Goal: Task Accomplishment & Management: Use online tool/utility

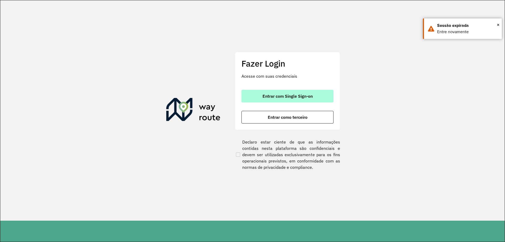
click at [260, 92] on button "Entrar com Single Sign-on" at bounding box center [287, 96] width 92 height 13
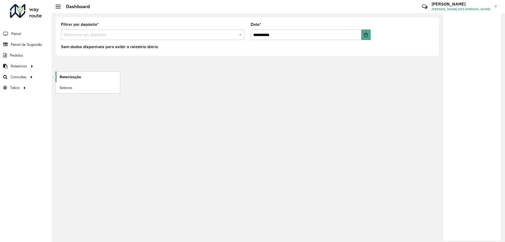
click at [73, 73] on link "Roteirização" at bounding box center [87, 76] width 64 height 11
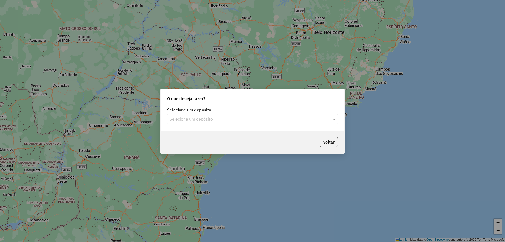
click at [282, 110] on label "Selecione um depósito" at bounding box center [252, 109] width 171 height 6
click at [283, 115] on div "Selecione um depósito" at bounding box center [252, 119] width 171 height 11
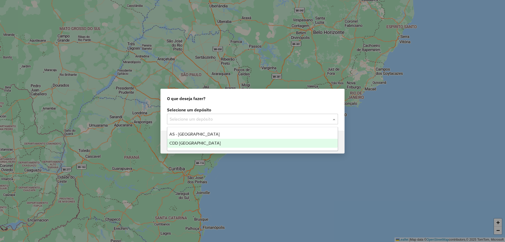
click at [230, 142] on div "CDD [GEOGRAPHIC_DATA]" at bounding box center [252, 143] width 170 height 9
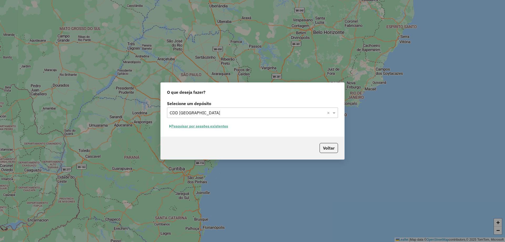
click at [203, 128] on button "Pesquisar por sessões existentes" at bounding box center [198, 126] width 63 height 8
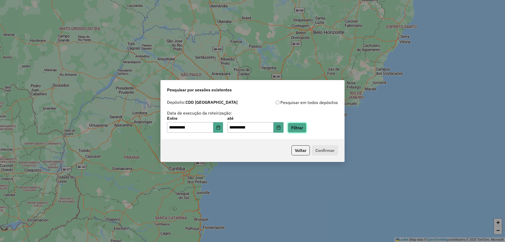
click at [300, 127] on button "Filtrar" at bounding box center [297, 127] width 19 height 10
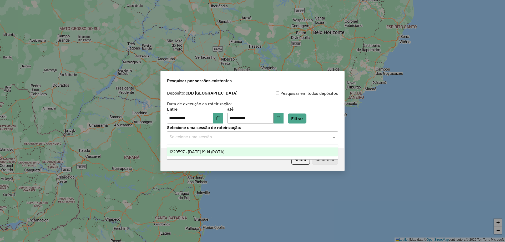
click at [303, 137] on input "text" at bounding box center [247, 137] width 155 height 6
click at [212, 152] on span "1229597 - 14/08/2025 19:14 (ROTA)" at bounding box center [196, 151] width 55 height 4
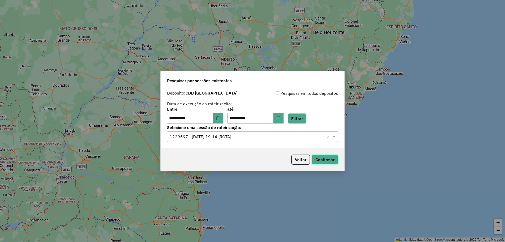
click at [332, 163] on button "Confirmar" at bounding box center [325, 159] width 26 height 10
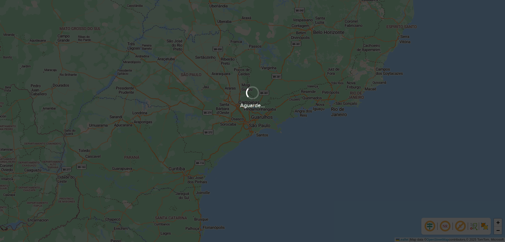
drag, startPoint x: 504, startPoint y: 86, endPoint x: 504, endPoint y: 82, distance: 3.9
click at [504, 104] on div "Aguarde..." at bounding box center [252, 96] width 505 height 25
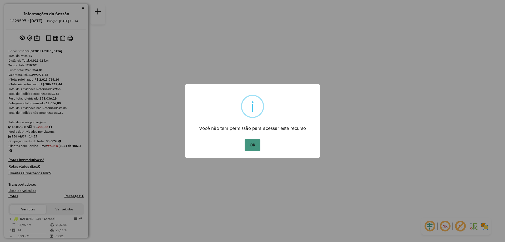
click at [249, 143] on button "OK" at bounding box center [252, 145] width 16 height 12
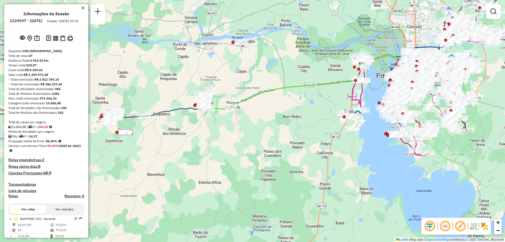
drag, startPoint x: 228, startPoint y: 114, endPoint x: 282, endPoint y: 117, distance: 54.5
click at [282, 117] on div "Janela de atendimento Grade de atendimento Capacidade Transportadoras Veículos …" at bounding box center [252, 121] width 505 height 242
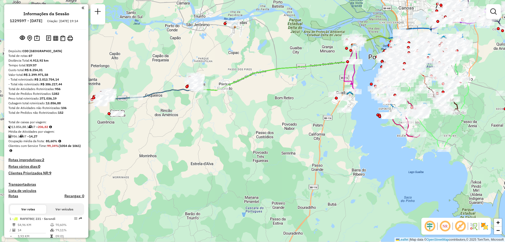
drag, startPoint x: 209, startPoint y: 151, endPoint x: 112, endPoint y: 123, distance: 100.3
click at [142, 143] on div "Janela de atendimento Grade de atendimento Capacidade Transportadoras Veículos …" at bounding box center [252, 121] width 505 height 242
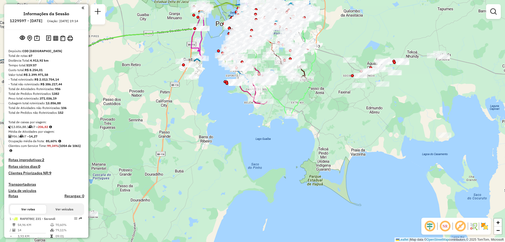
drag, startPoint x: 413, startPoint y: 144, endPoint x: 320, endPoint y: 105, distance: 100.4
click at [320, 105] on div "Janela de atendimento Grade de atendimento Capacidade Transportadoras Veículos …" at bounding box center [252, 121] width 505 height 242
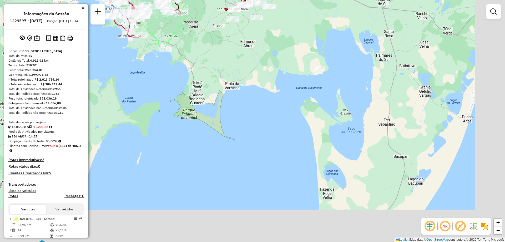
drag, startPoint x: 424, startPoint y: 137, endPoint x: 291, endPoint y: 63, distance: 152.3
click at [291, 63] on div "Janela de atendimento Grade de atendimento Capacidade Transportadoras Veículos …" at bounding box center [252, 121] width 505 height 242
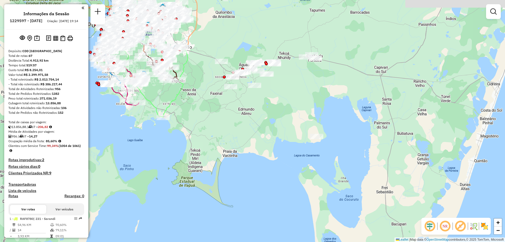
drag, startPoint x: 289, startPoint y: 70, endPoint x: 293, endPoint y: 139, distance: 69.2
click at [293, 139] on div "Janela de atendimento Grade de atendimento Capacidade Transportadoras Veículos …" at bounding box center [252, 121] width 505 height 242
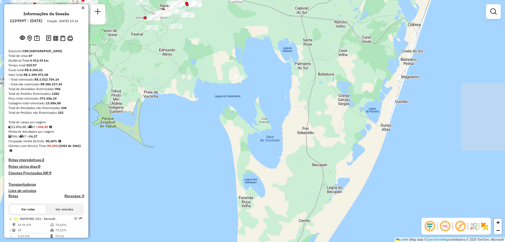
drag, startPoint x: 312, startPoint y: 197, endPoint x: 233, endPoint y: 137, distance: 98.8
click at [233, 137] on div "Janela de atendimento Grade de atendimento Capacidade Transportadoras Veículos …" at bounding box center [252, 121] width 505 height 242
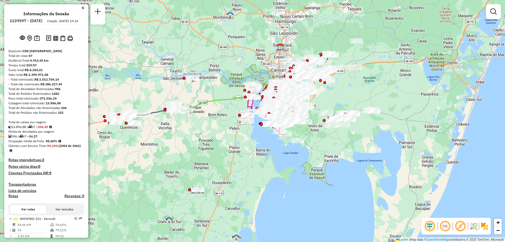
drag, startPoint x: 248, startPoint y: 123, endPoint x: 385, endPoint y: 196, distance: 155.3
click at [385, 196] on div "Janela de atendimento Grade de atendimento Capacidade Transportadoras Veículos …" at bounding box center [252, 121] width 505 height 242
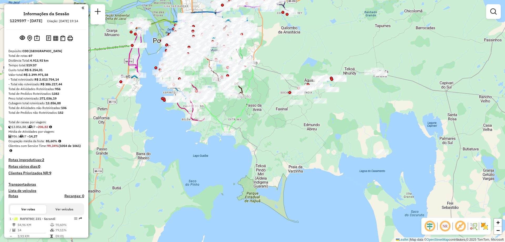
drag, startPoint x: 339, startPoint y: 155, endPoint x: 349, endPoint y: 169, distance: 16.8
click at [349, 169] on div "Janela de atendimento Grade de atendimento Capacidade Transportadoras Veículos …" at bounding box center [252, 121] width 505 height 242
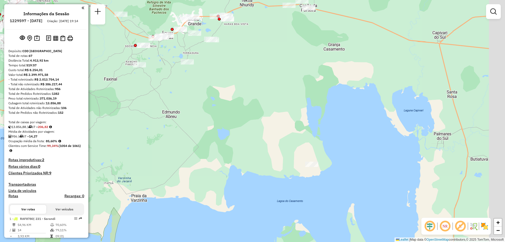
drag, startPoint x: 365, startPoint y: 87, endPoint x: 289, endPoint y: 95, distance: 76.6
click at [289, 95] on div "Janela de atendimento Grade de atendimento Capacidade Transportadoras Veículos …" at bounding box center [252, 121] width 505 height 242
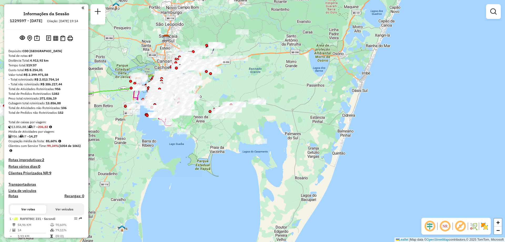
drag, startPoint x: 281, startPoint y: 158, endPoint x: 262, endPoint y: 173, distance: 24.1
click at [262, 173] on div "Janela de atendimento Grade de atendimento Capacidade Transportadoras Veículos …" at bounding box center [252, 121] width 505 height 242
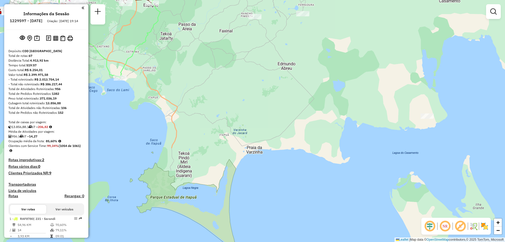
drag, startPoint x: 159, startPoint y: 141, endPoint x: 254, endPoint y: 148, distance: 95.4
click at [254, 148] on div "Janela de atendimento Grade de atendimento Capacidade Transportadoras Veículos …" at bounding box center [252, 121] width 505 height 242
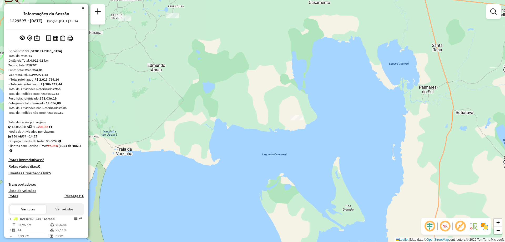
drag, startPoint x: 324, startPoint y: 125, endPoint x: 187, endPoint y: 120, distance: 136.8
click at [187, 120] on div "Janela de atendimento Grade de atendimento Capacidade Transportadoras Veículos …" at bounding box center [252, 121] width 505 height 242
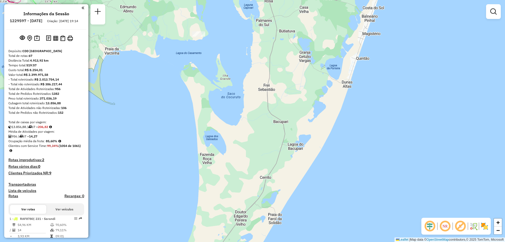
drag, startPoint x: 199, startPoint y: 149, endPoint x: 159, endPoint y: 68, distance: 90.1
click at [159, 68] on div "Janela de atendimento Grade de atendimento Capacidade Transportadoras Veículos …" at bounding box center [252, 121] width 505 height 242
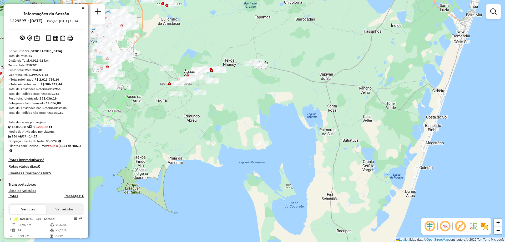
drag, startPoint x: 329, startPoint y: 154, endPoint x: 331, endPoint y: 159, distance: 5.8
click at [331, 159] on div "Janela de atendimento Grade de atendimento Capacidade Transportadoras Veículos …" at bounding box center [252, 121] width 505 height 242
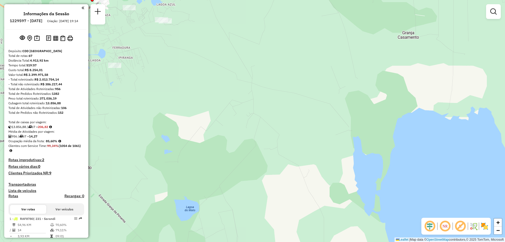
drag, startPoint x: 190, startPoint y: 81, endPoint x: 185, endPoint y: 143, distance: 62.0
click at [185, 143] on div "Janela de atendimento Grade de atendimento Capacidade Transportadoras Veículos …" at bounding box center [252, 121] width 505 height 242
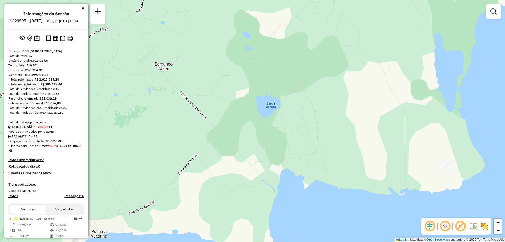
drag, startPoint x: 300, startPoint y: 178, endPoint x: 327, endPoint y: 71, distance: 110.0
click at [374, 84] on div "Janela de atendimento Grade de atendimento Capacidade Transportadoras Veículos …" at bounding box center [252, 121] width 505 height 242
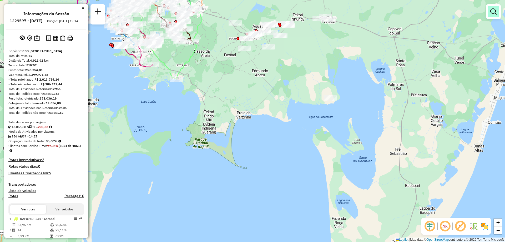
click at [497, 14] on link at bounding box center [493, 11] width 11 height 11
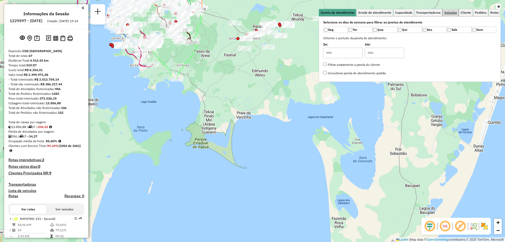
click at [450, 11] on span "Veículos" at bounding box center [450, 12] width 13 height 3
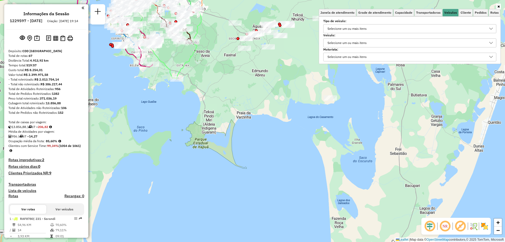
click at [350, 40] on div "Selecione um ou mais itens" at bounding box center [346, 43] width 43 height 8
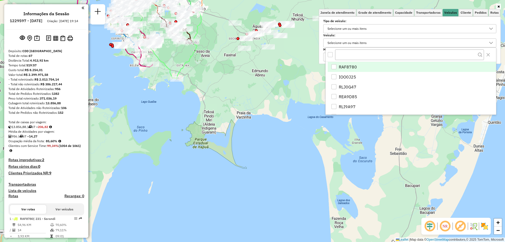
scroll to position [3, 18]
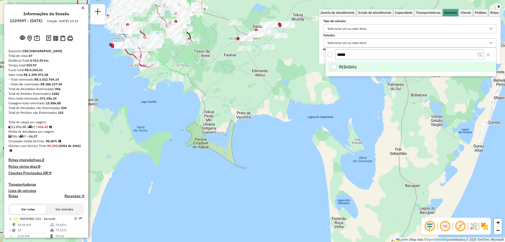
type input "*****"
click at [336, 65] on div "REB4B46" at bounding box center [333, 66] width 5 height 5
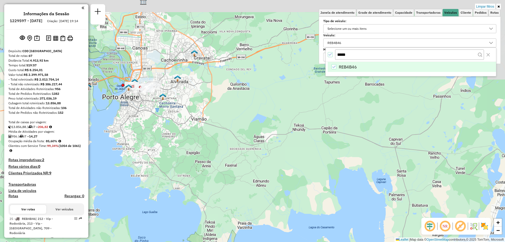
drag, startPoint x: 236, startPoint y: 64, endPoint x: 238, endPoint y: 175, distance: 110.4
click at [238, 175] on div "Limpar filtros Janela de atendimento Grade de atendimento Capacidade Transporta…" at bounding box center [252, 121] width 505 height 242
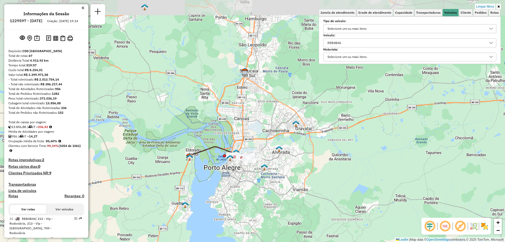
drag, startPoint x: 143, startPoint y: 110, endPoint x: 239, endPoint y: 177, distance: 116.7
click at [242, 179] on div "Limpar filtros Janela de atendimento Grade de atendimento Capacidade Transporta…" at bounding box center [252, 121] width 505 height 242
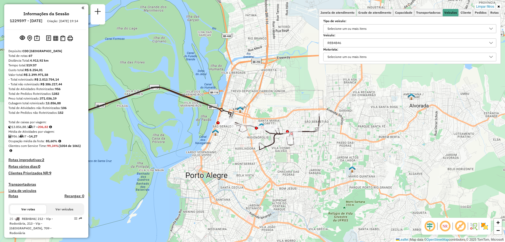
drag, startPoint x: 221, startPoint y: 136, endPoint x: 238, endPoint y: 154, distance: 24.6
click at [238, 154] on div "Limpar filtros Janela de atendimento Grade de atendimento Capacidade Transporta…" at bounding box center [252, 121] width 505 height 242
click at [360, 41] on div "REB4B46" at bounding box center [405, 43] width 160 height 8
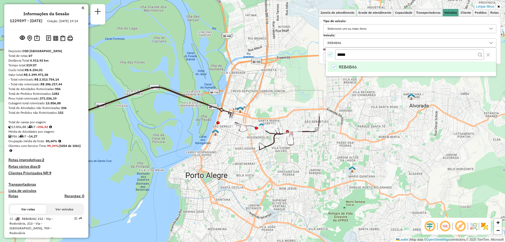
click at [330, 67] on li "REB4B46" at bounding box center [411, 67] width 168 height 10
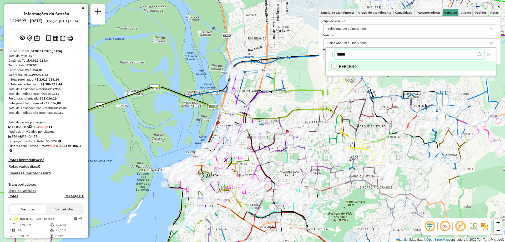
click at [357, 54] on input "*****" at bounding box center [409, 54] width 149 height 10
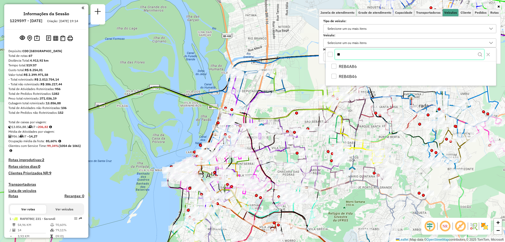
type input "*"
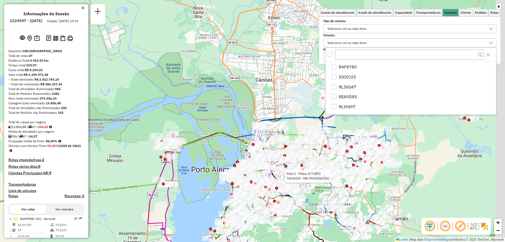
drag, startPoint x: 381, startPoint y: 182, endPoint x: 326, endPoint y: 182, distance: 55.2
click at [327, 179] on div at bounding box center [328, 178] width 3 height 3
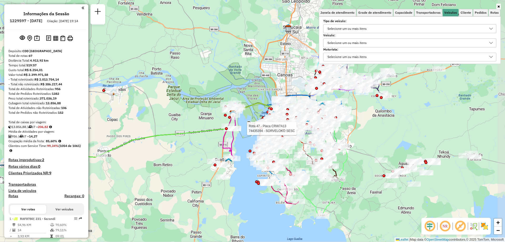
drag, startPoint x: 398, startPoint y: 192, endPoint x: 370, endPoint y: 139, distance: 60.4
click at [370, 139] on div "Rota 47 - Placa CRW7A13 74435394 - SORVELOKO SESC Janela de atendimento Grade d…" at bounding box center [252, 121] width 505 height 242
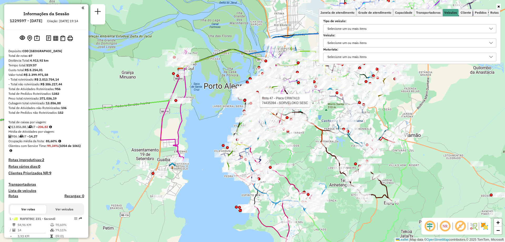
click at [351, 44] on div "Selecione um ou mais itens" at bounding box center [346, 43] width 43 height 8
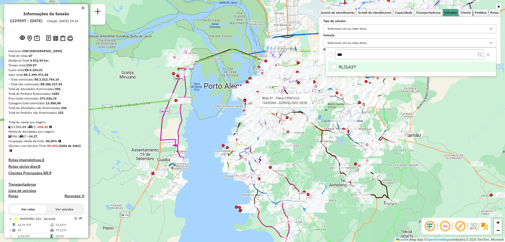
type input "***"
click at [336, 64] on li "RLJ1A37" at bounding box center [411, 67] width 168 height 10
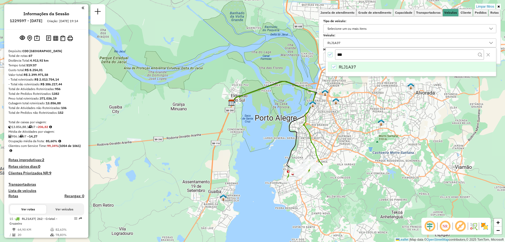
drag, startPoint x: 265, startPoint y: 155, endPoint x: 316, endPoint y: 187, distance: 60.1
click at [316, 187] on div "Limpar filtros Janela de atendimento Grade de atendimento Capacidade Transporta…" at bounding box center [252, 121] width 505 height 242
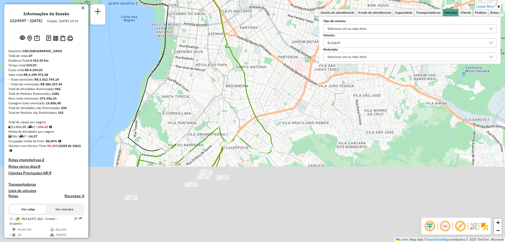
drag, startPoint x: 316, startPoint y: 179, endPoint x: 295, endPoint y: 80, distance: 101.9
click at [295, 80] on div "Limpar filtros Janela de atendimento Grade de atendimento Capacidade Transporta…" at bounding box center [252, 121] width 505 height 242
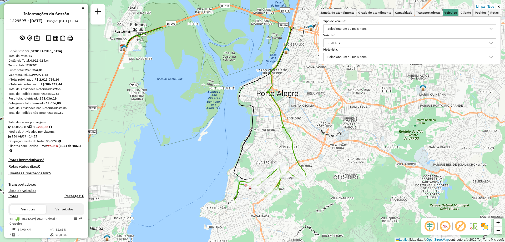
drag, startPoint x: 302, startPoint y: 96, endPoint x: 332, endPoint y: 147, distance: 59.9
click at [332, 147] on div "Limpar filtros Janela de atendimento Grade de atendimento Capacidade Transporta…" at bounding box center [252, 121] width 505 height 242
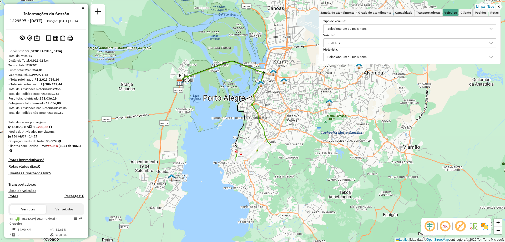
drag, startPoint x: 326, startPoint y: 105, endPoint x: 293, endPoint y: 111, distance: 33.8
click at [293, 111] on div "Limpar filtros Janela de atendimento Grade de atendimento Capacidade Transporta…" at bounding box center [252, 121] width 505 height 242
click at [347, 43] on div "RLJ1A37" at bounding box center [405, 43] width 160 height 8
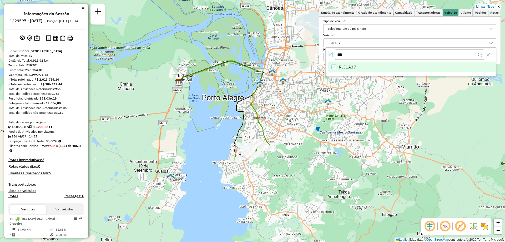
drag, startPoint x: 346, startPoint y: 55, endPoint x: 334, endPoint y: 57, distance: 11.9
click at [334, 57] on div "***" at bounding box center [410, 55] width 170 height 14
type input "***"
click at [333, 67] on div "REA9D85" at bounding box center [333, 66] width 5 height 5
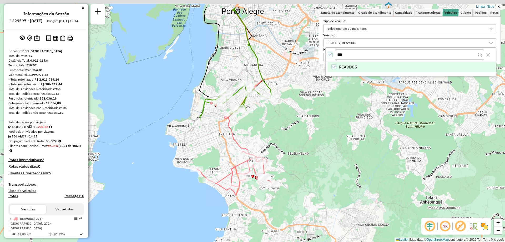
drag, startPoint x: 258, startPoint y: 168, endPoint x: 261, endPoint y: 199, distance: 31.7
click at [261, 199] on div "Limpar filtros Janela de atendimento Grade de atendimento Capacidade Transporta…" at bounding box center [252, 121] width 505 height 242
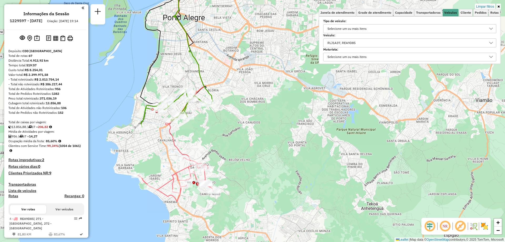
drag, startPoint x: 311, startPoint y: 131, endPoint x: 254, endPoint y: 136, distance: 57.0
click at [252, 137] on div "Limpar filtros Janela de atendimento Grade de atendimento Capacidade Transporta…" at bounding box center [252, 121] width 505 height 242
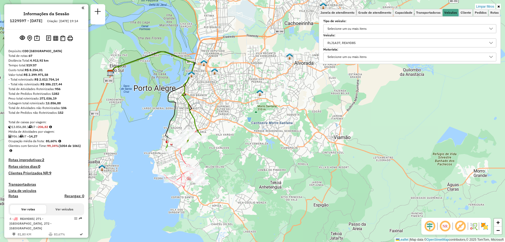
drag, startPoint x: 288, startPoint y: 115, endPoint x: 260, endPoint y: 130, distance: 31.4
click at [260, 130] on div "Limpar filtros Janela de atendimento Grade de atendimento Capacidade Transporta…" at bounding box center [252, 121] width 505 height 242
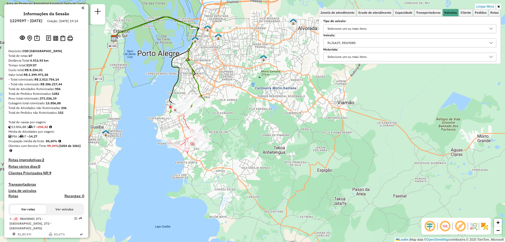
drag, startPoint x: 277, startPoint y: 180, endPoint x: 280, endPoint y: 145, distance: 34.9
click at [280, 145] on div "Limpar filtros Janela de atendimento Grade de atendimento Capacidade Transporta…" at bounding box center [252, 121] width 505 height 242
click at [360, 39] on div "RLJ1A37, REA9D85" at bounding box center [405, 43] width 160 height 8
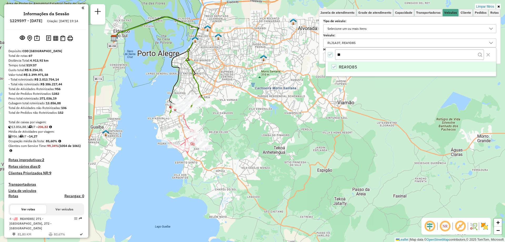
type input "*"
type input "******"
click at [334, 66] on div "IZC5B81" at bounding box center [333, 66] width 5 height 5
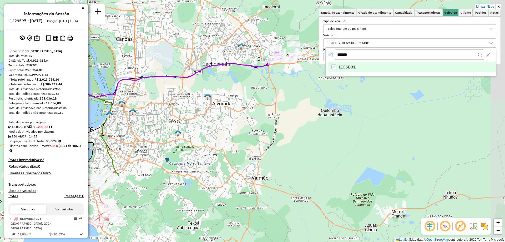
drag, startPoint x: 272, startPoint y: 64, endPoint x: 221, endPoint y: 111, distance: 69.9
click at [180, 138] on div "Limpar filtros Janela de atendimento Grade de atendimento Capacidade Transporta…" at bounding box center [252, 121] width 505 height 242
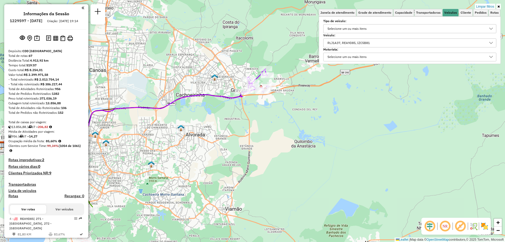
drag, startPoint x: 301, startPoint y: 64, endPoint x: 284, endPoint y: 94, distance: 33.8
click at [284, 94] on div "Limpar filtros Janela de atendimento Grade de atendimento Capacidade Transporta…" at bounding box center [252, 121] width 505 height 242
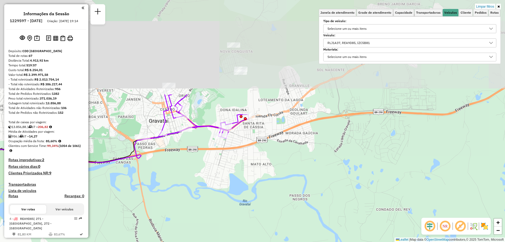
drag, startPoint x: 265, startPoint y: 85, endPoint x: 260, endPoint y: 203, distance: 118.6
click at [260, 203] on div "Limpar filtros Janela de atendimento Grade de atendimento Capacidade Transporta…" at bounding box center [252, 121] width 505 height 242
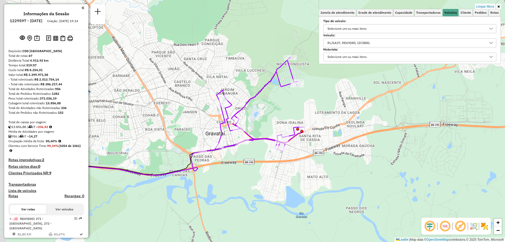
drag, startPoint x: 208, startPoint y: 176, endPoint x: 265, endPoint y: 189, distance: 57.9
click at [265, 189] on div "Limpar filtros Janela de atendimento Grade de atendimento Capacidade Transporta…" at bounding box center [252, 121] width 505 height 242
